Goal: Navigation & Orientation: Find specific page/section

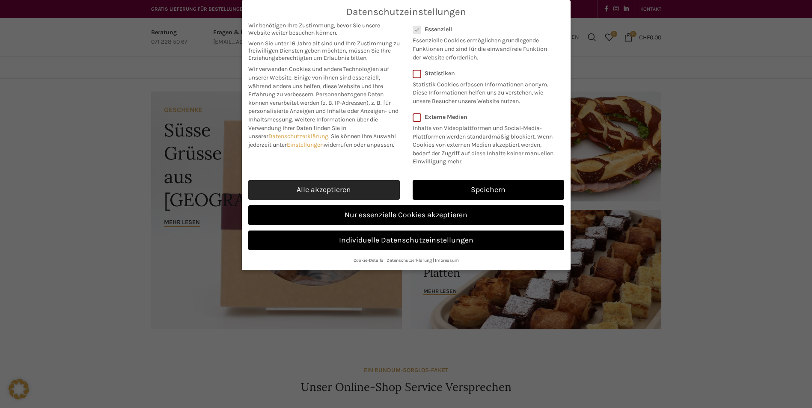
click at [315, 192] on link "Alle akzeptieren" at bounding box center [324, 190] width 152 height 20
checkbox input "true"
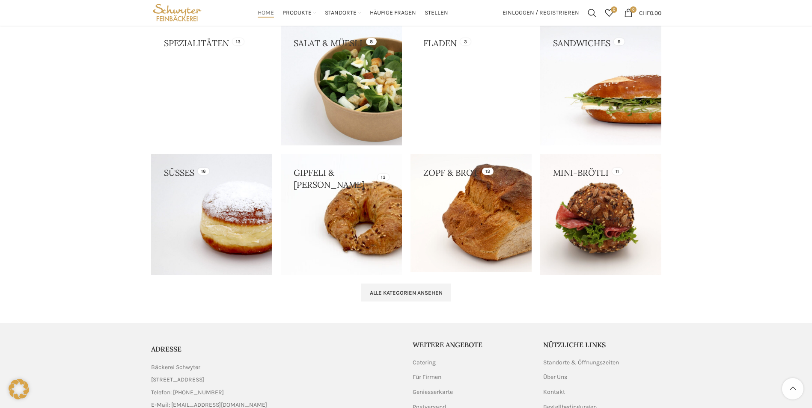
scroll to position [728, 0]
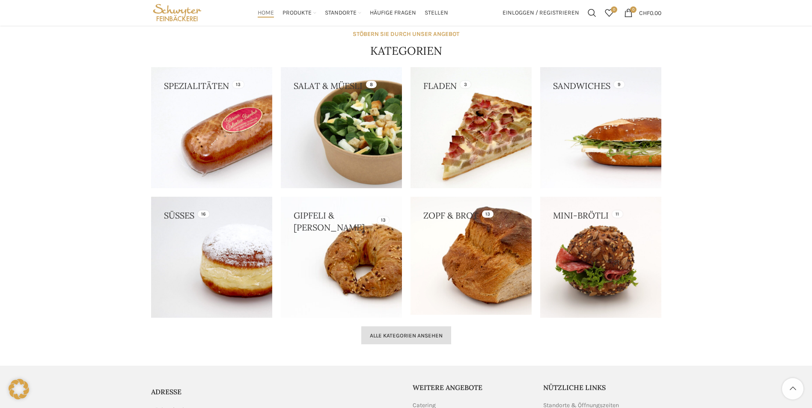
click at [400, 334] on span "Alle Kategorien ansehen" at bounding box center [406, 336] width 73 height 7
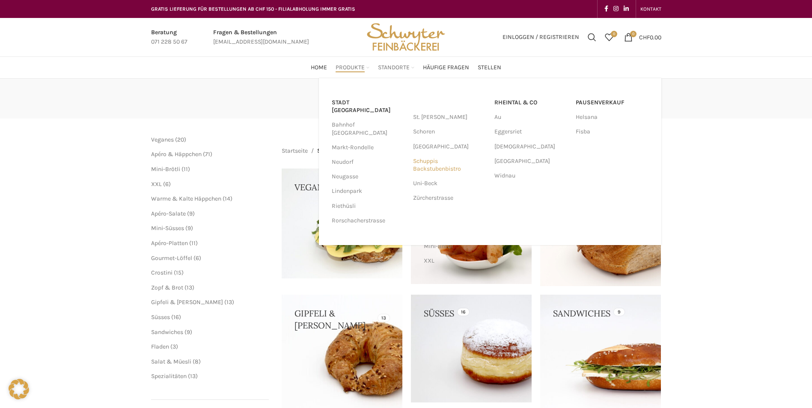
click at [427, 166] on link "Schuppis Backstubenbistro" at bounding box center [449, 165] width 73 height 22
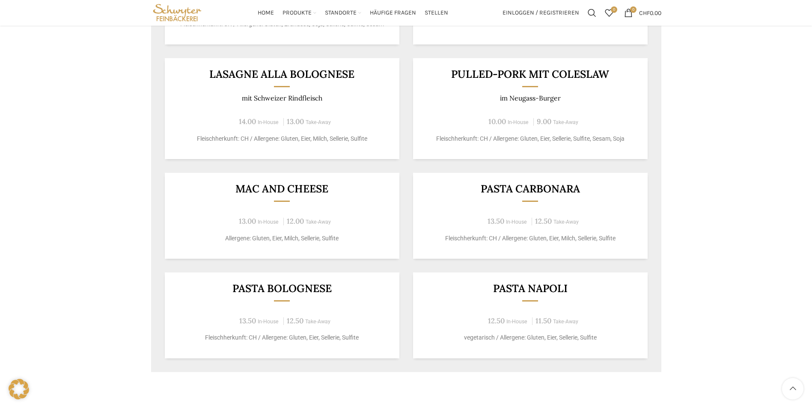
scroll to position [556, 0]
